Goal: Task Accomplishment & Management: Complete application form

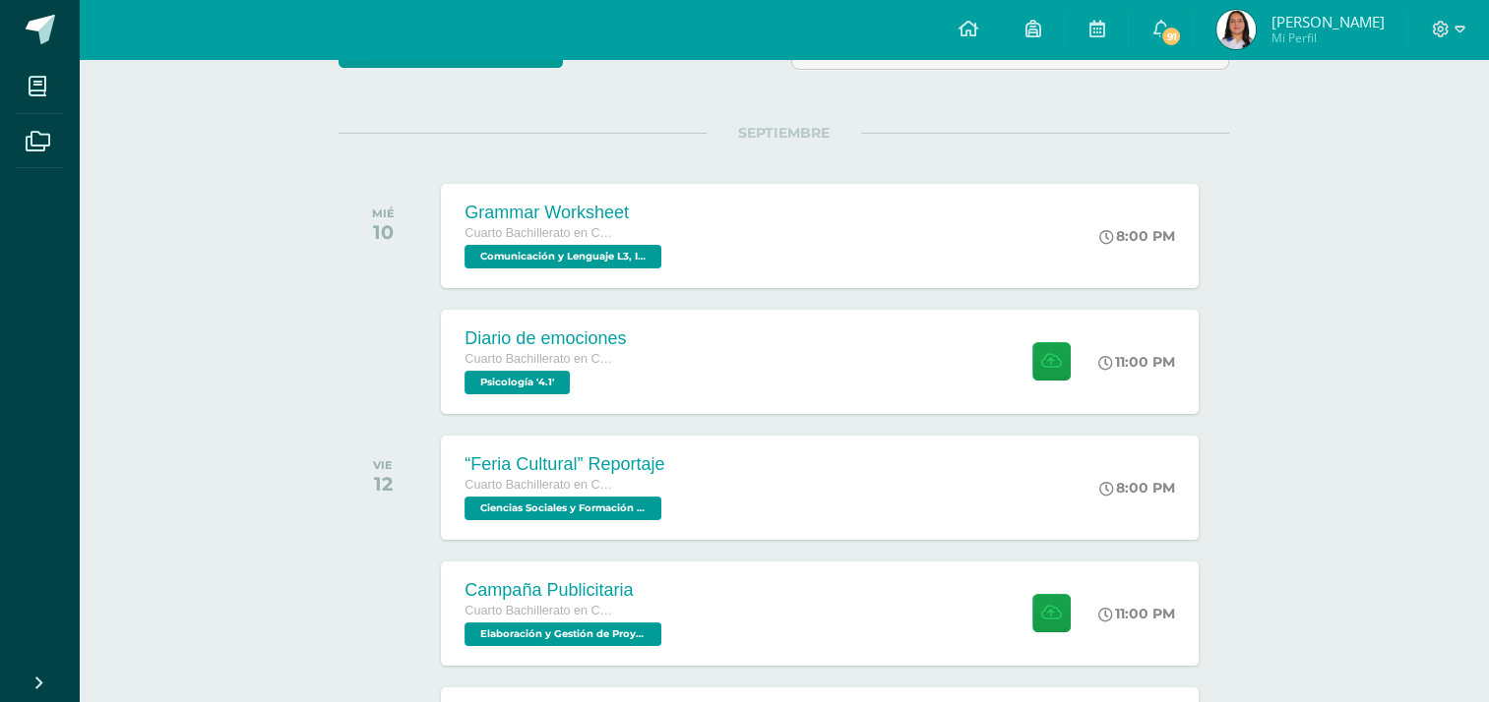
scroll to position [173, 0]
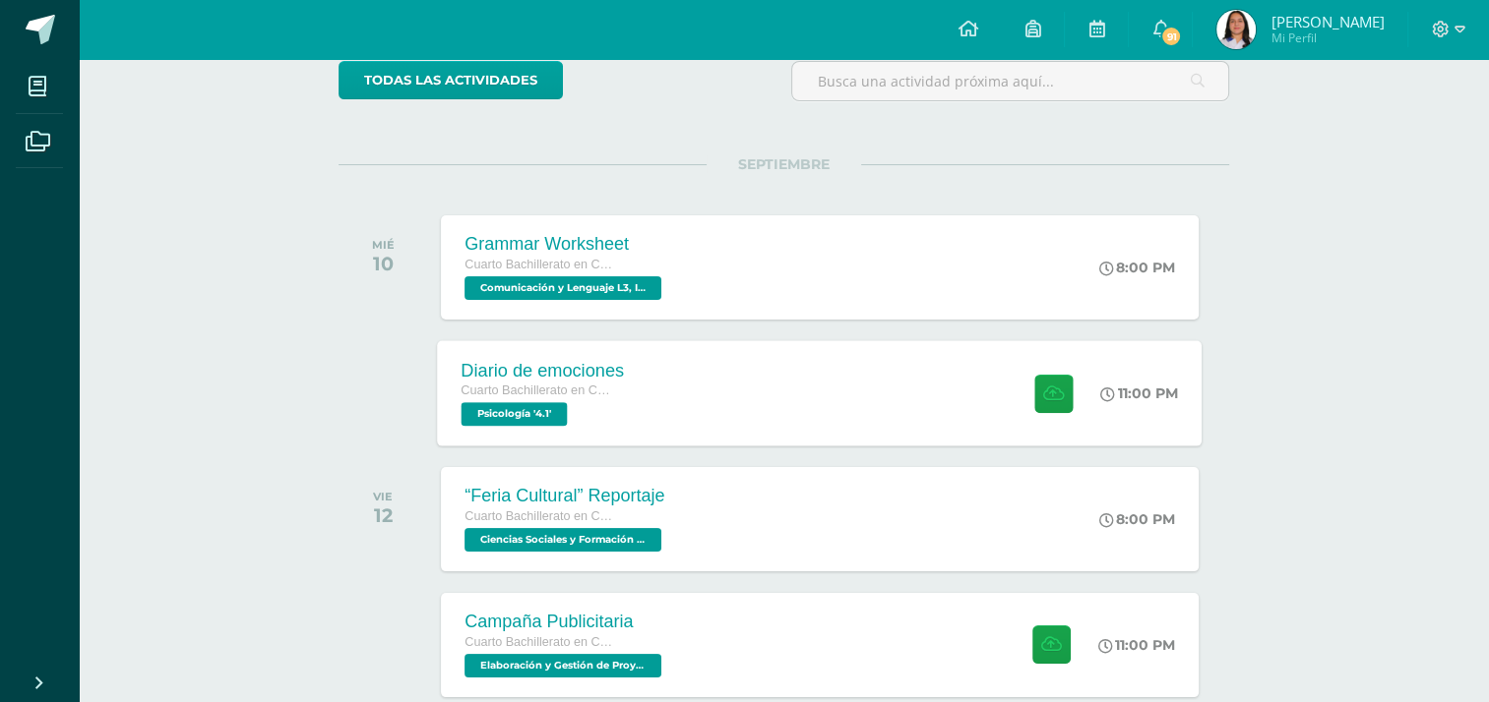
click at [557, 415] on span "Psicología '4.1'" at bounding box center [514, 414] width 106 height 24
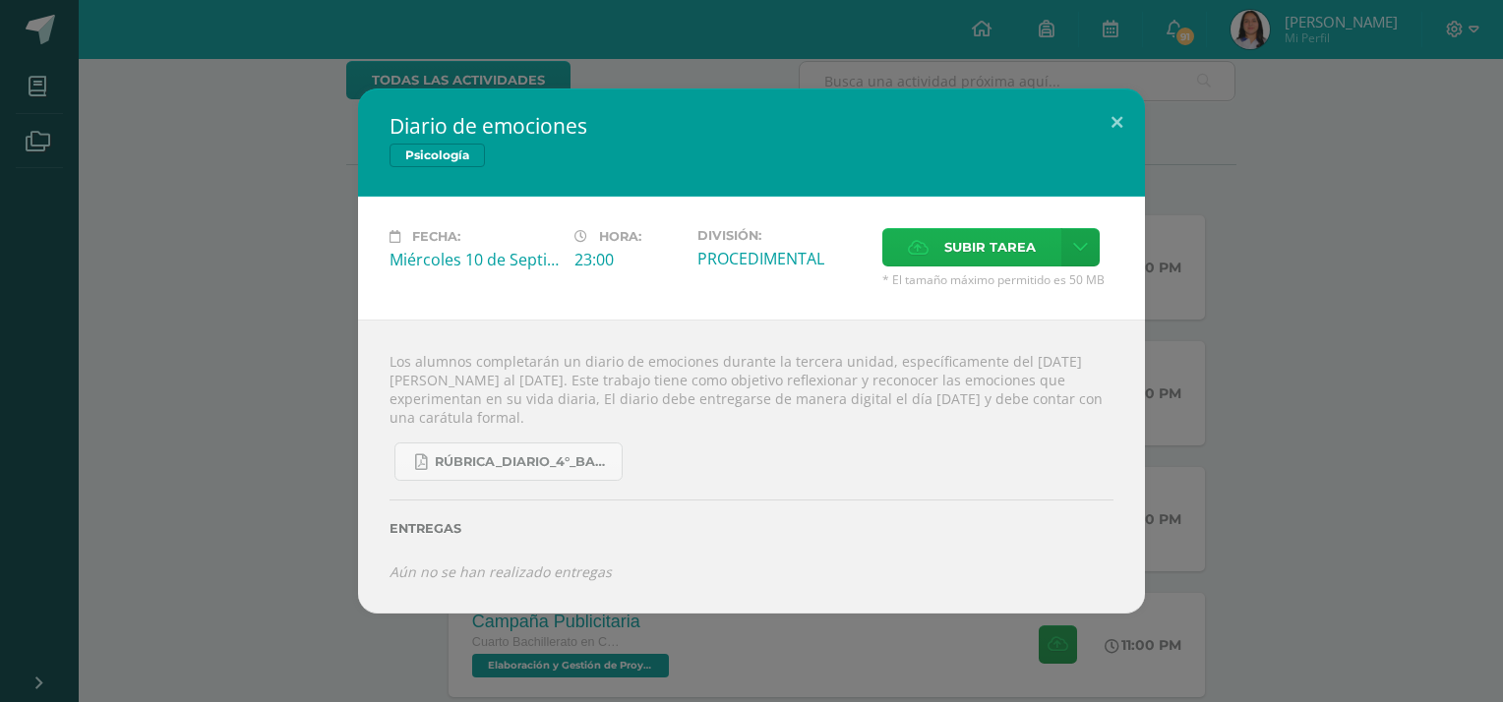
click at [1045, 250] on label "Subir tarea" at bounding box center [972, 247] width 179 height 38
click at [0, 0] on input "Subir tarea" at bounding box center [0, 0] width 0 height 0
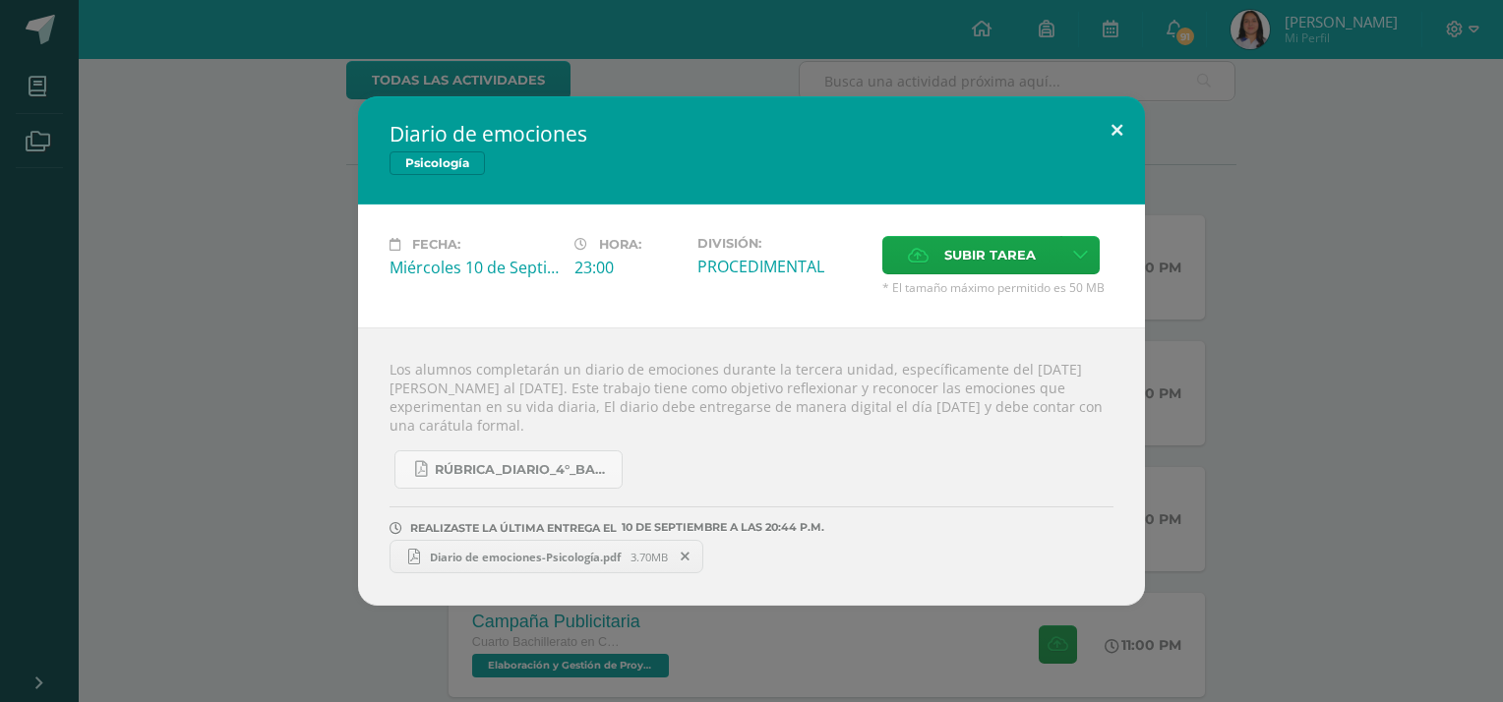
click at [1114, 128] on button at bounding box center [1117, 129] width 56 height 67
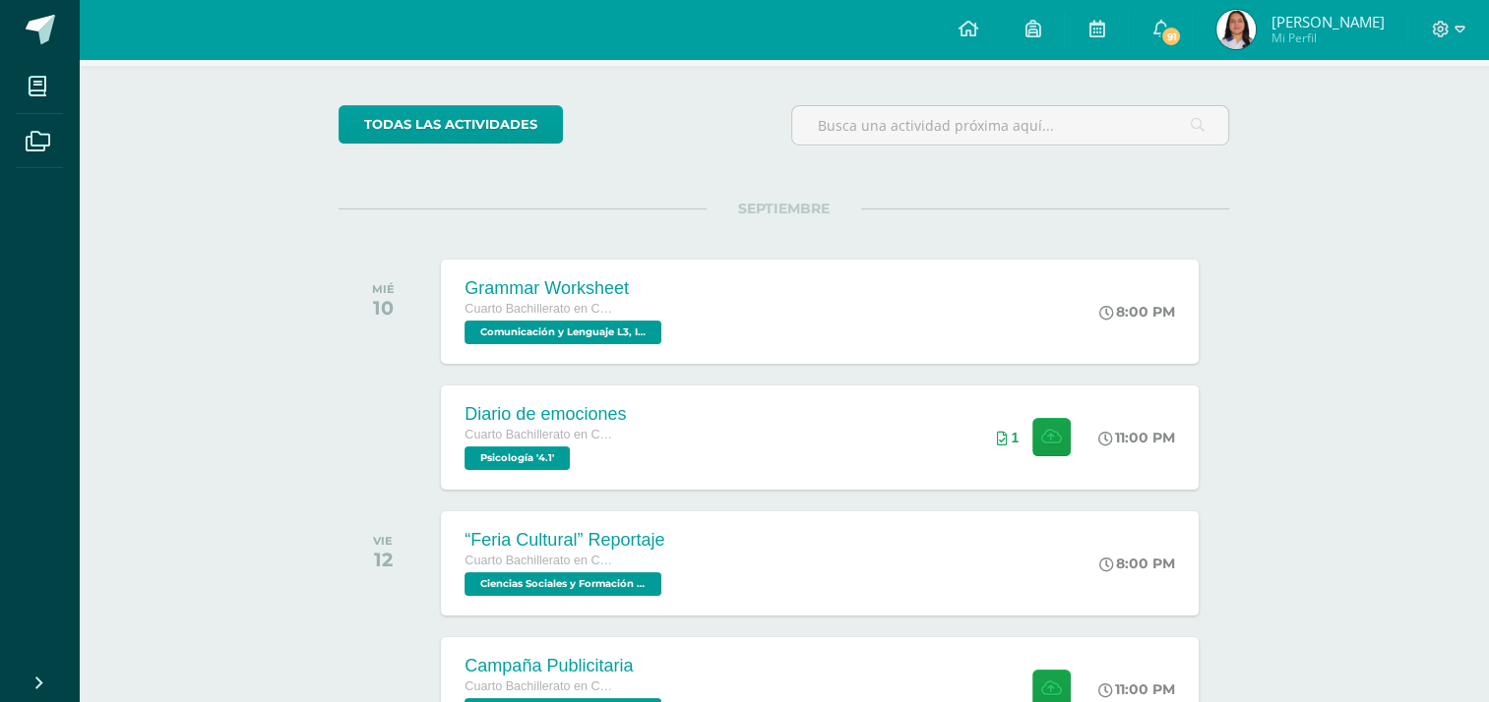
scroll to position [114, 0]
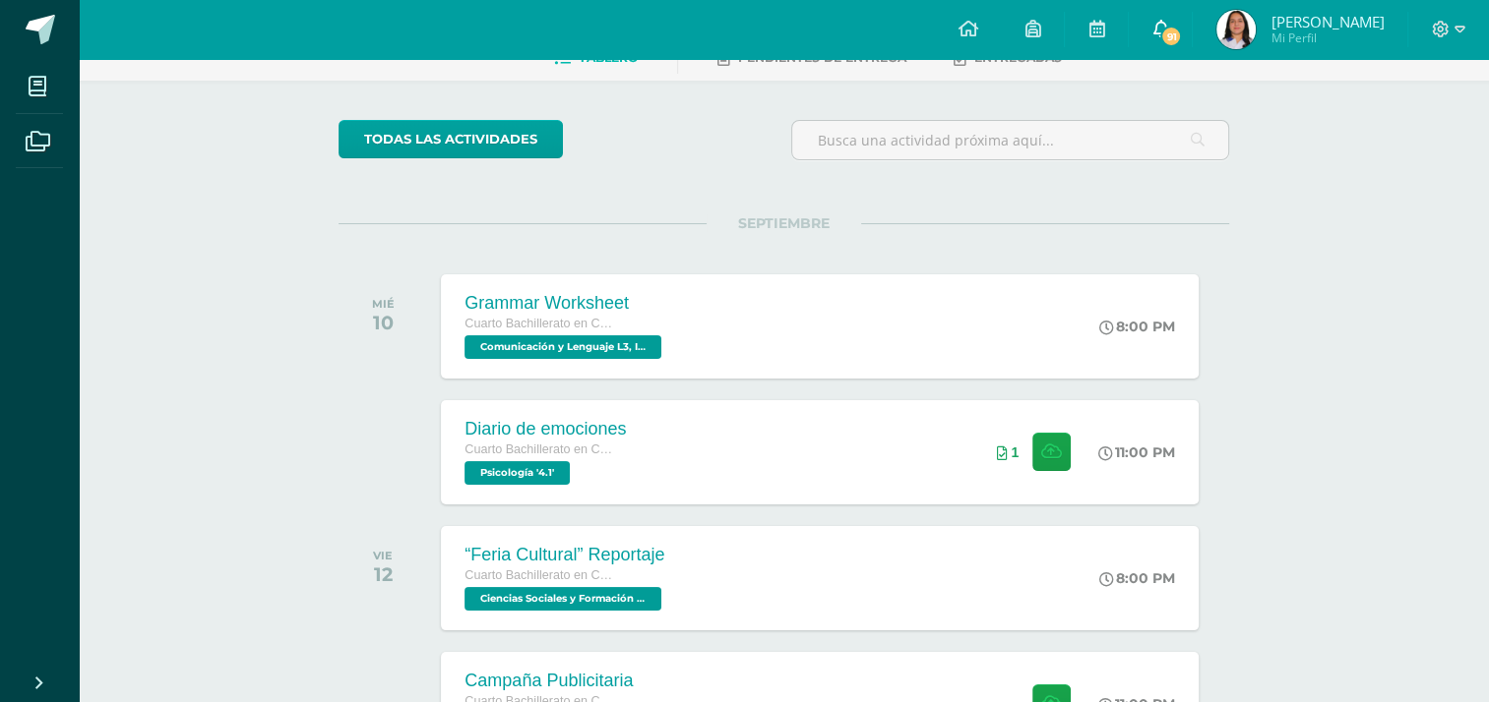
click at [1187, 25] on link "91" at bounding box center [1159, 29] width 63 height 59
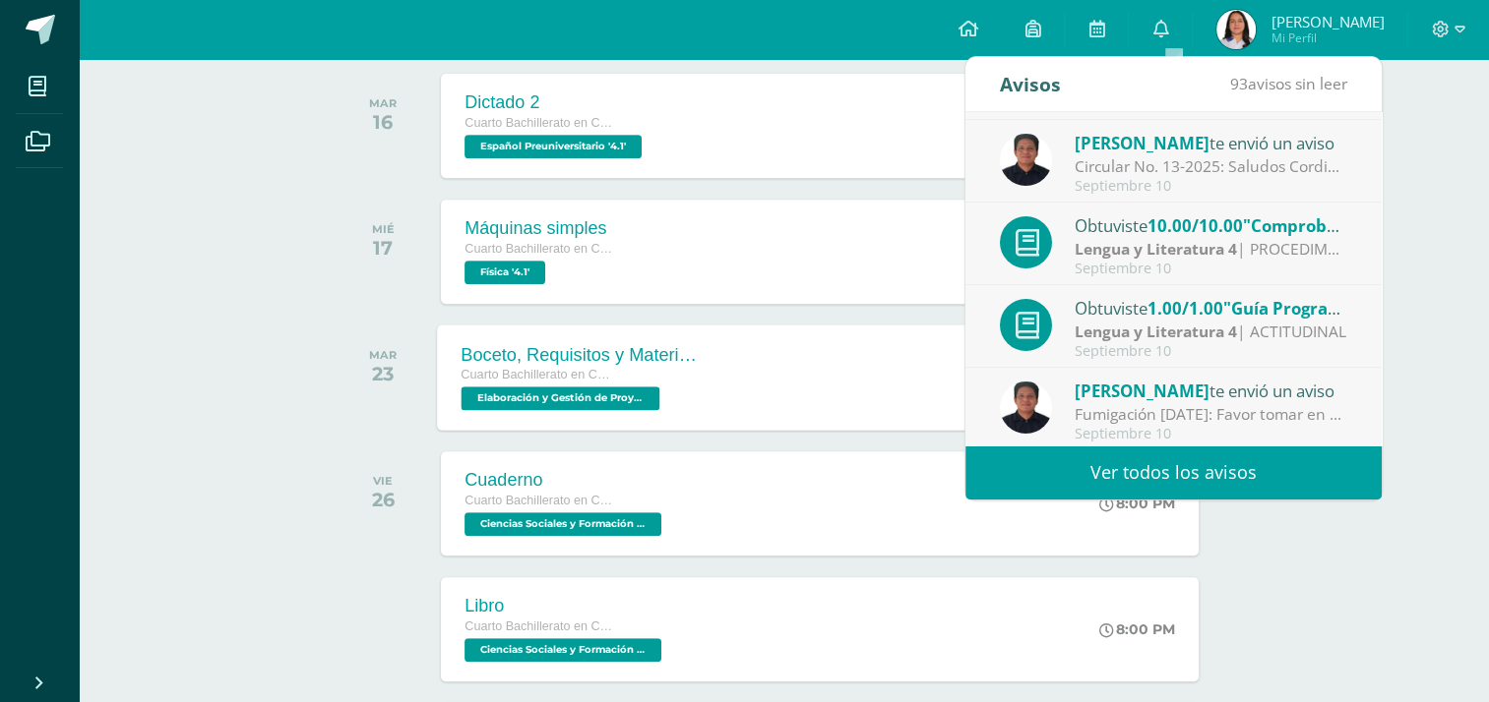
scroll to position [75, 0]
click at [1188, 462] on link "Ver todos los avisos" at bounding box center [1173, 473] width 416 height 54
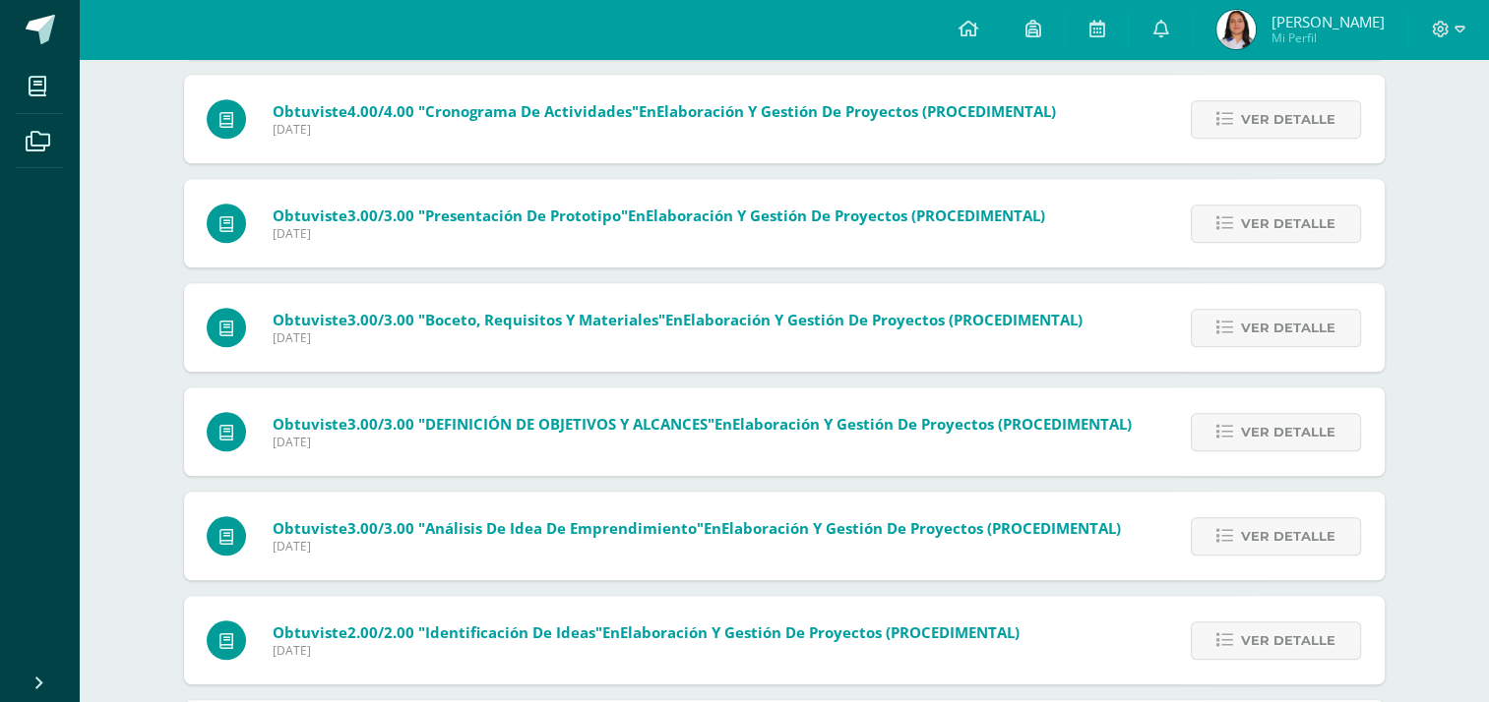
scroll to position [1690, 0]
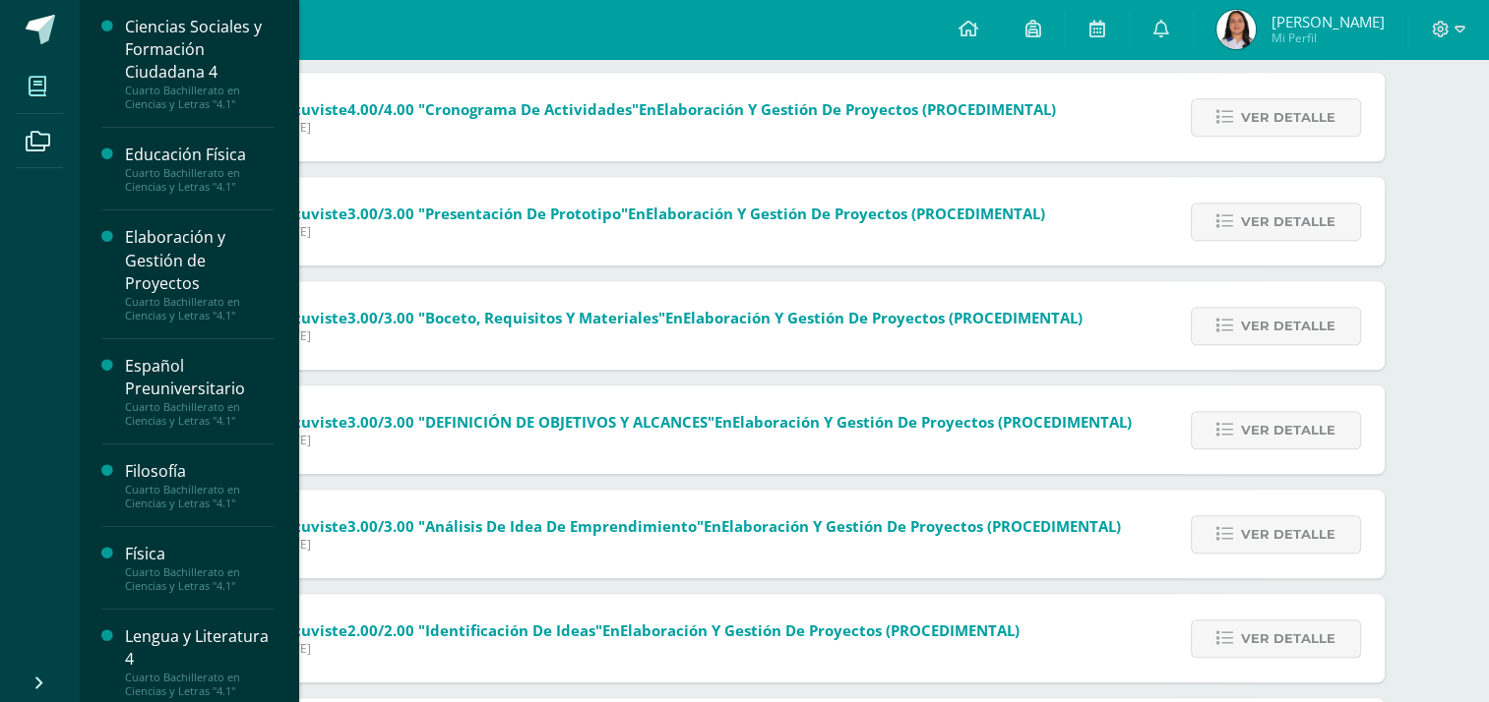
click at [46, 92] on span at bounding box center [38, 86] width 44 height 44
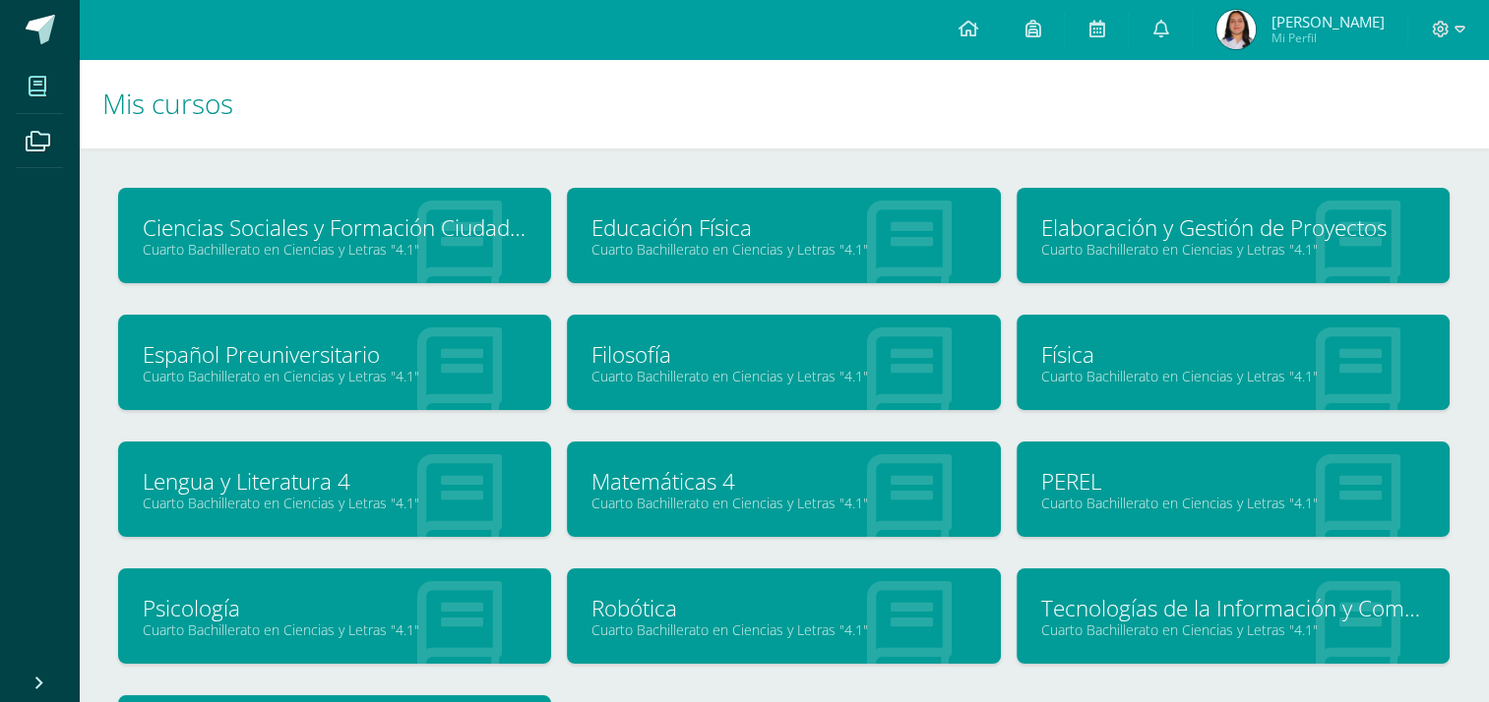
click at [335, 356] on link "Español Preuniversitario" at bounding box center [335, 354] width 384 height 30
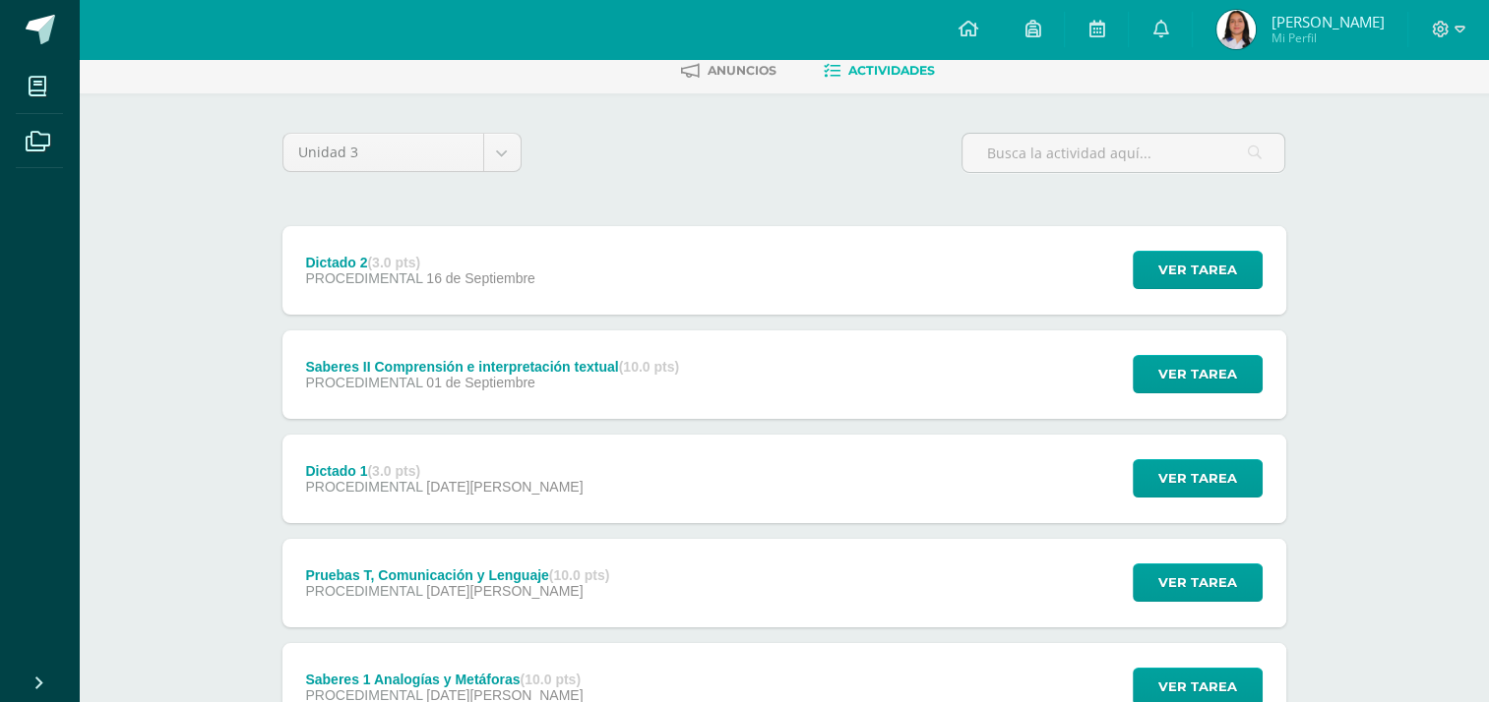
scroll to position [109, 0]
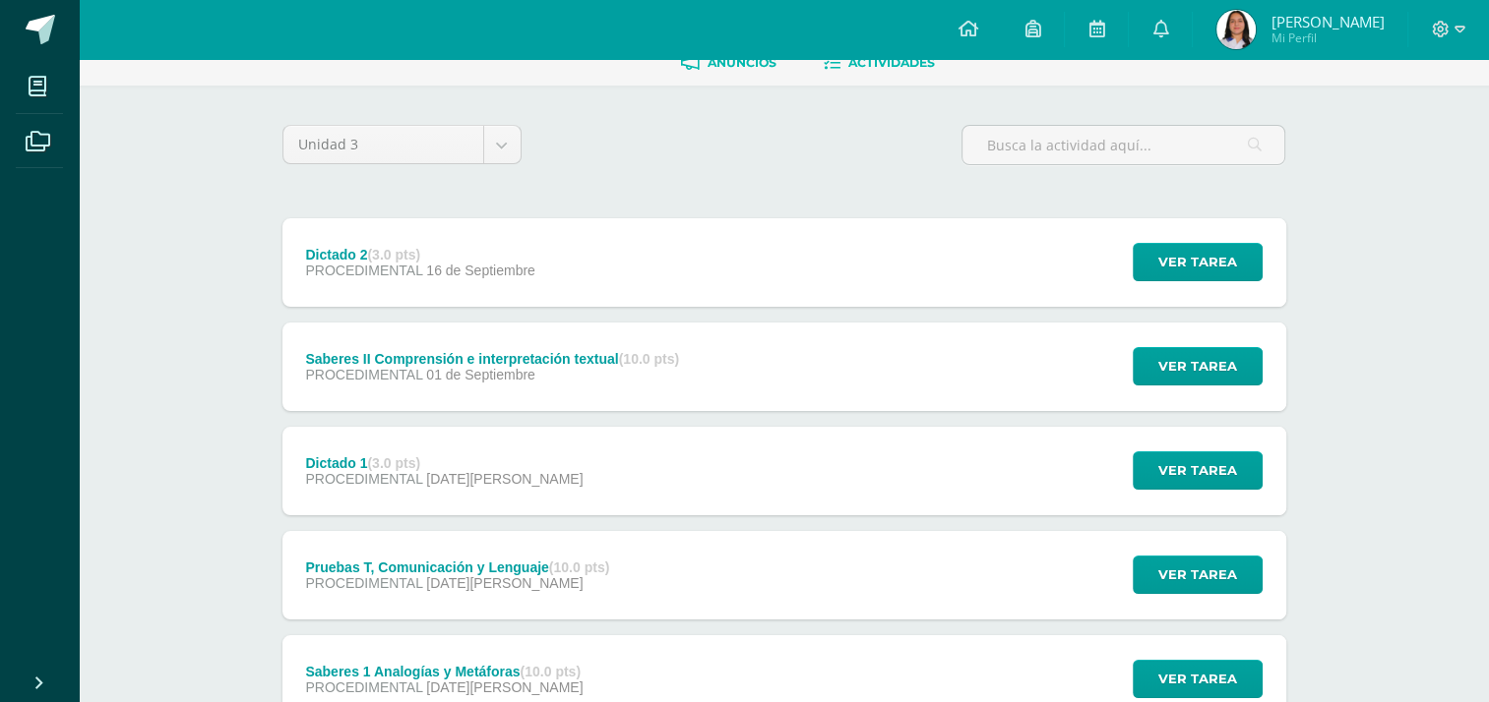
click at [754, 74] on link "Anuncios" at bounding box center [728, 62] width 95 height 31
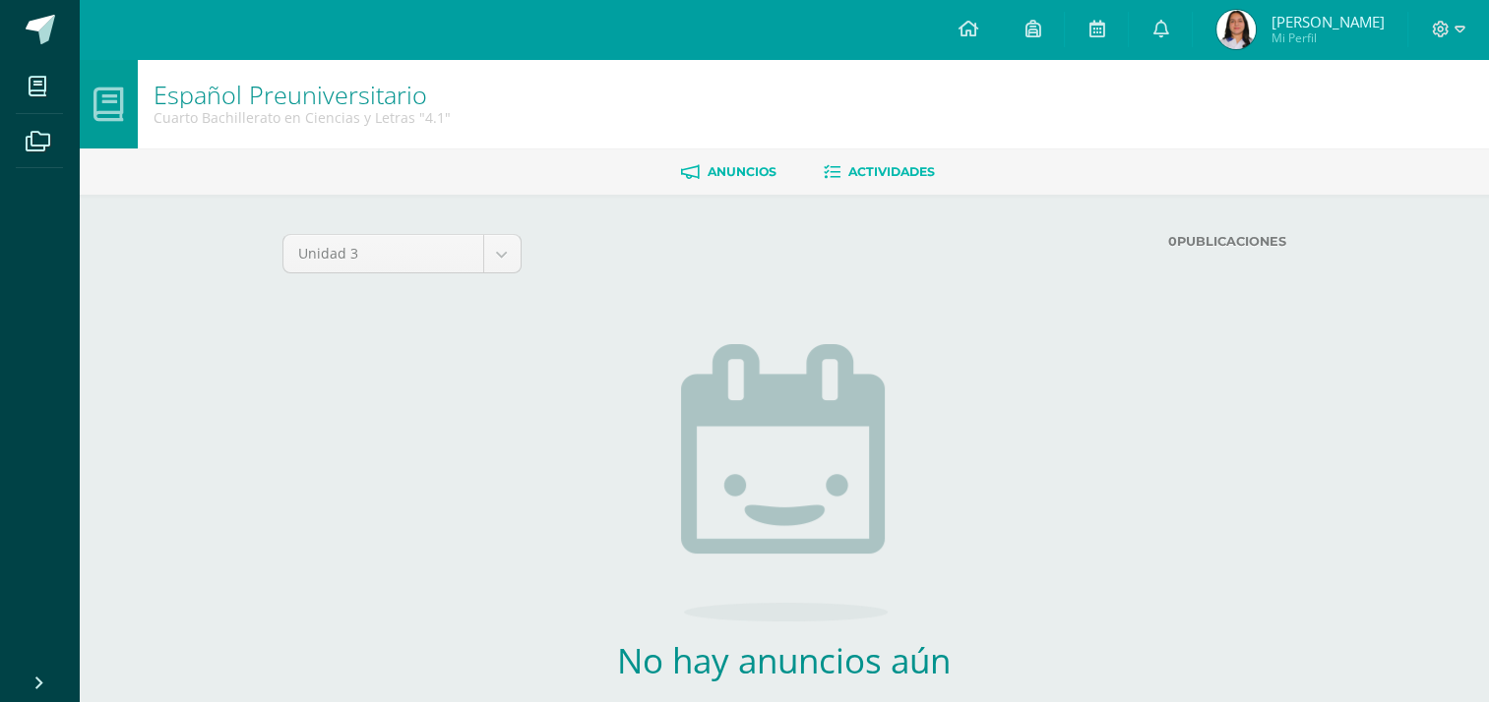
click at [896, 175] on span "Actividades" at bounding box center [891, 171] width 87 height 15
